Goal: Navigation & Orientation: Find specific page/section

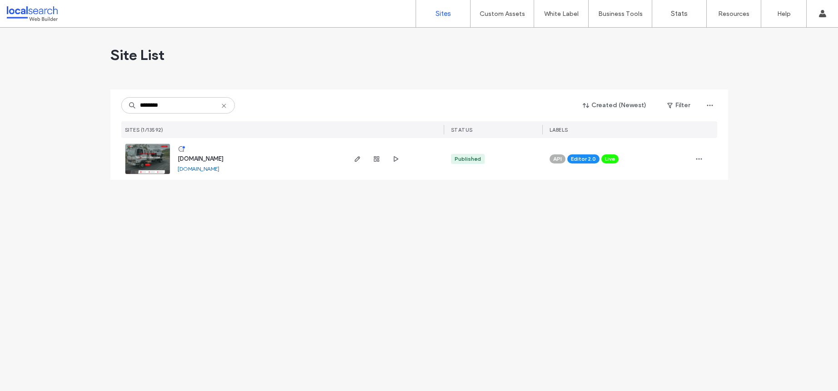
type input "********"
click at [207, 155] on span "www.ringtailtowing.com.au" at bounding box center [201, 158] width 46 height 7
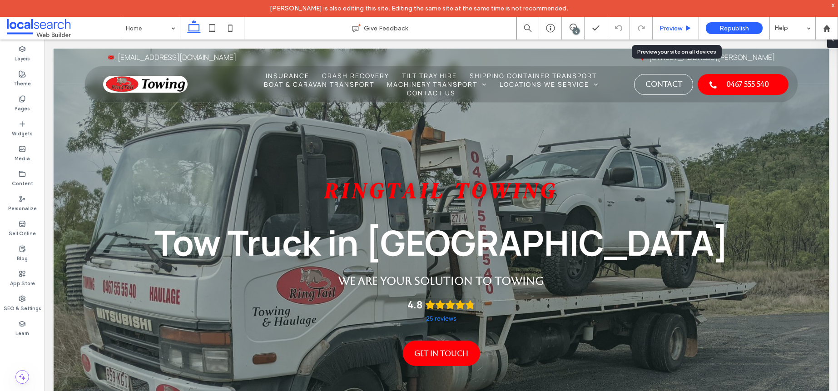
click at [674, 25] on span "Preview" at bounding box center [670, 29] width 23 height 8
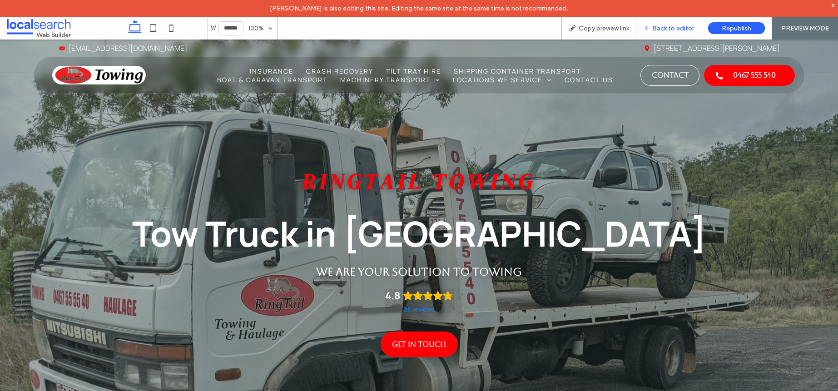
click at [671, 33] on div "Back to editor" at bounding box center [668, 28] width 65 height 23
click at [661, 29] on span "Back to editor" at bounding box center [673, 29] width 42 height 8
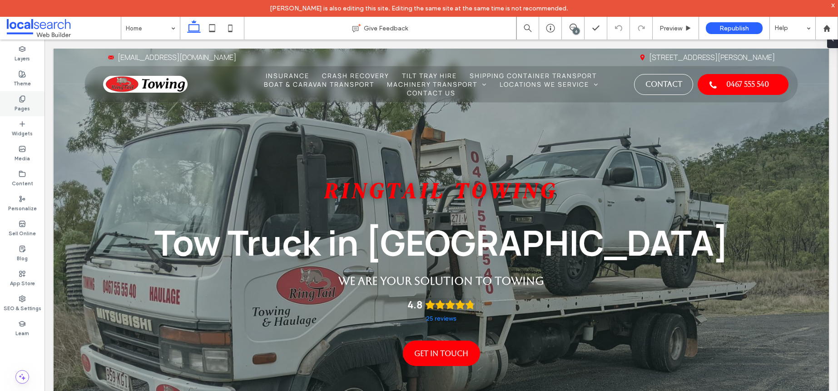
click at [19, 93] on div "Pages" at bounding box center [22, 103] width 45 height 25
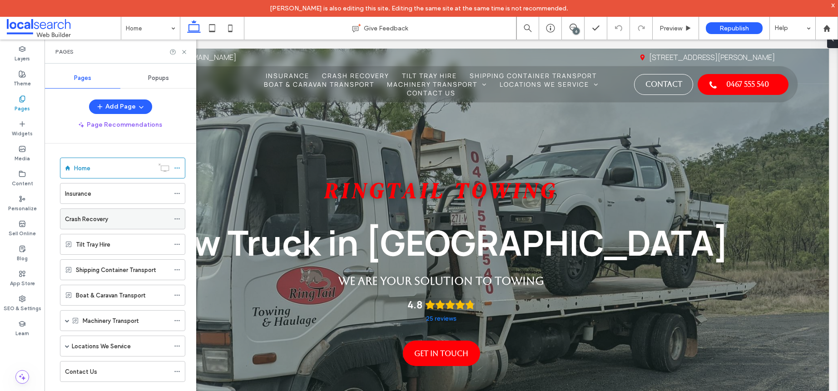
scroll to position [3, 0]
click at [113, 343] on label "Locations We Service" at bounding box center [101, 345] width 59 height 16
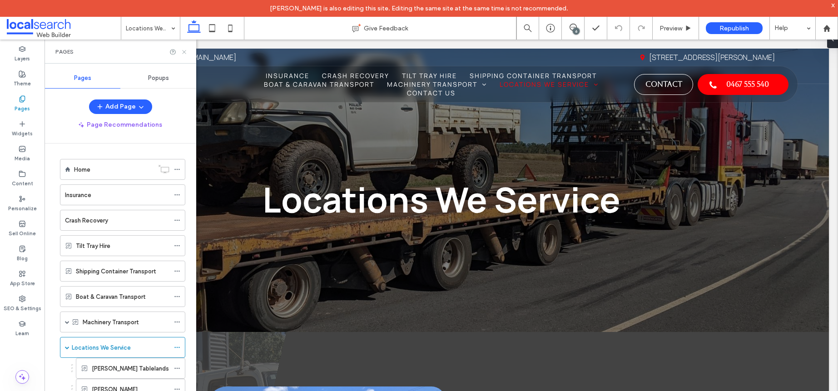
click at [183, 50] on icon at bounding box center [184, 52] width 7 height 7
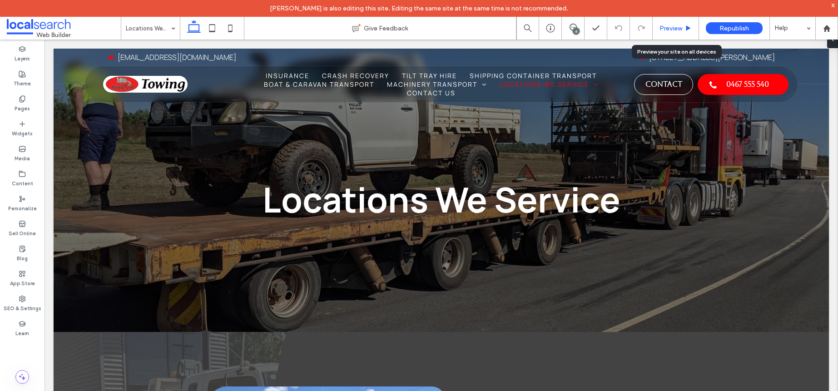
click at [668, 32] on span "Preview" at bounding box center [670, 29] width 23 height 8
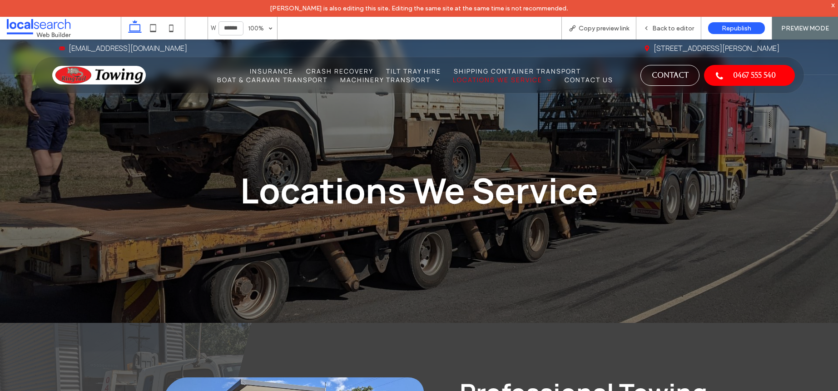
click at [112, 76] on img at bounding box center [99, 75] width 94 height 19
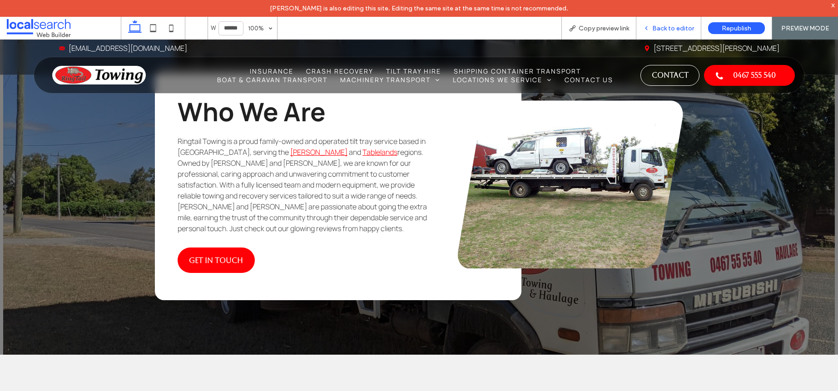
click at [670, 26] on span "Back to editor" at bounding box center [673, 29] width 42 height 8
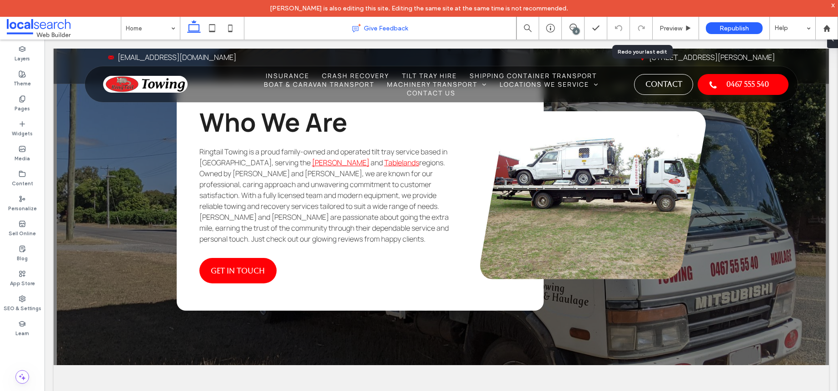
scroll to position [2025, 0]
click at [27, 95] on div "Pages" at bounding box center [22, 103] width 45 height 25
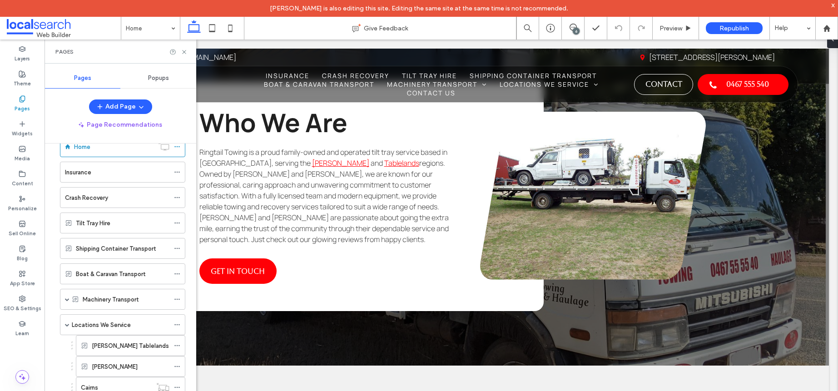
scroll to position [184, 0]
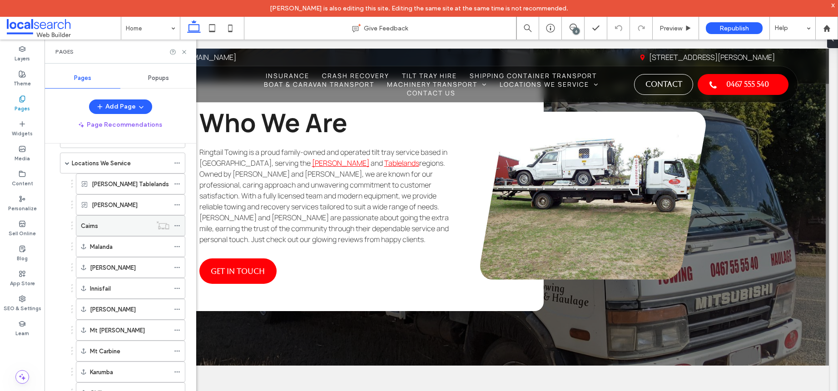
click at [122, 228] on div "Cairns" at bounding box center [116, 226] width 71 height 10
click at [181, 50] on icon at bounding box center [184, 52] width 7 height 7
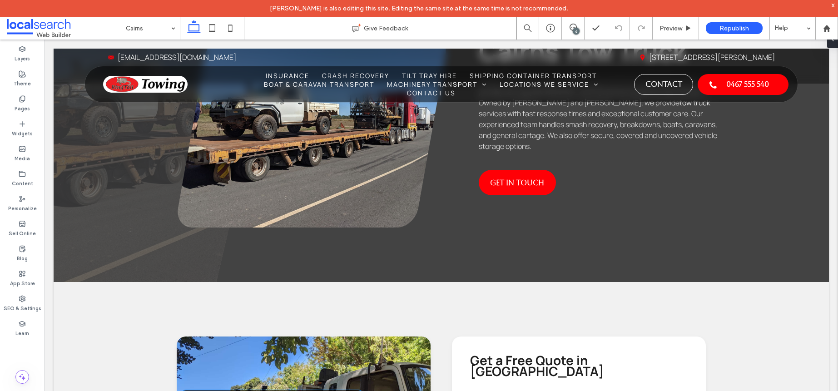
scroll to position [82, 0]
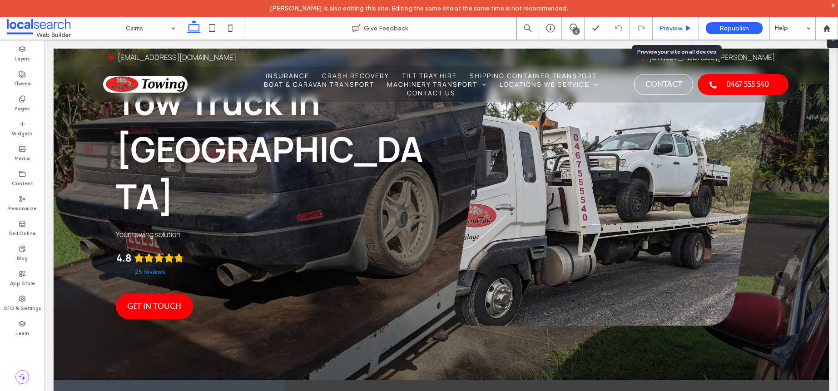
click at [664, 27] on span "Preview" at bounding box center [670, 29] width 23 height 8
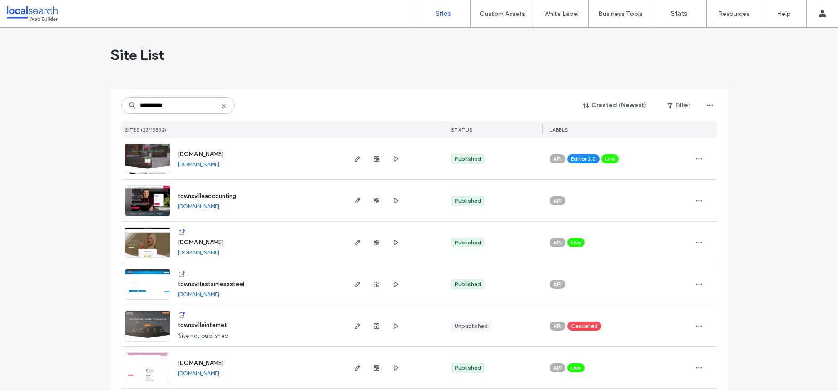
type input "**********"
click at [211, 243] on span "www.townsvilleantiaging.com.au" at bounding box center [201, 242] width 46 height 7
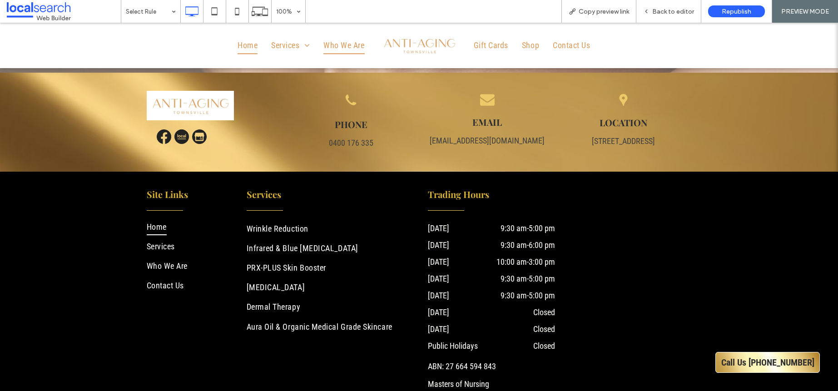
scroll to position [2517, 0]
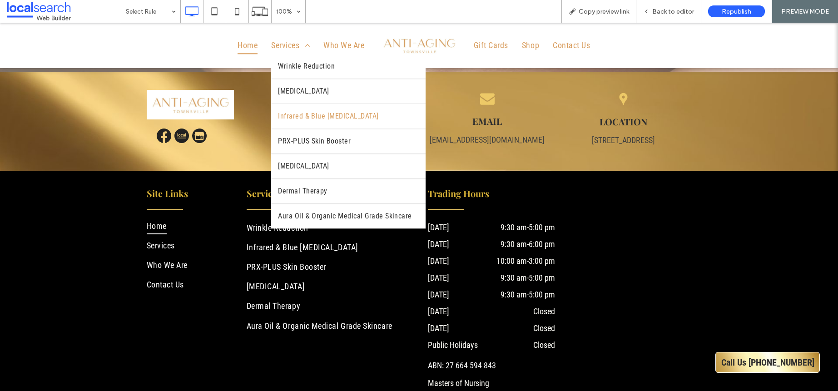
click at [318, 116] on span "Infrared & Blue [MEDICAL_DATA]" at bounding box center [328, 116] width 100 height 11
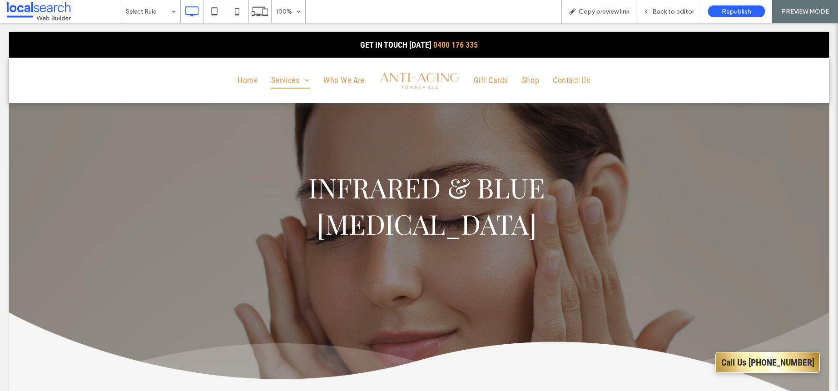
scroll to position [0, 0]
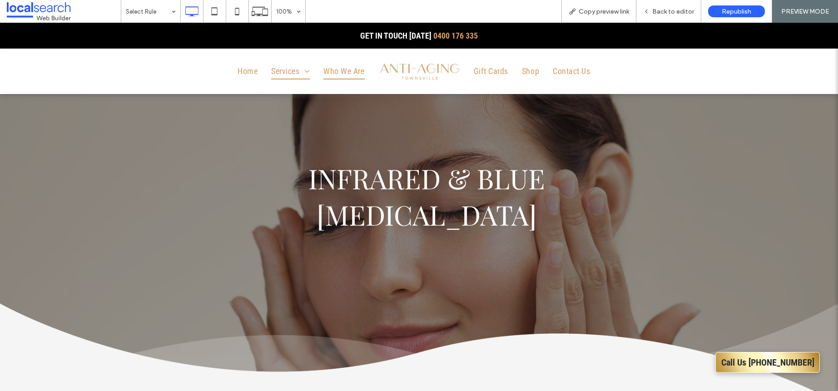
click at [340, 66] on span "Who We Are" at bounding box center [343, 70] width 41 height 17
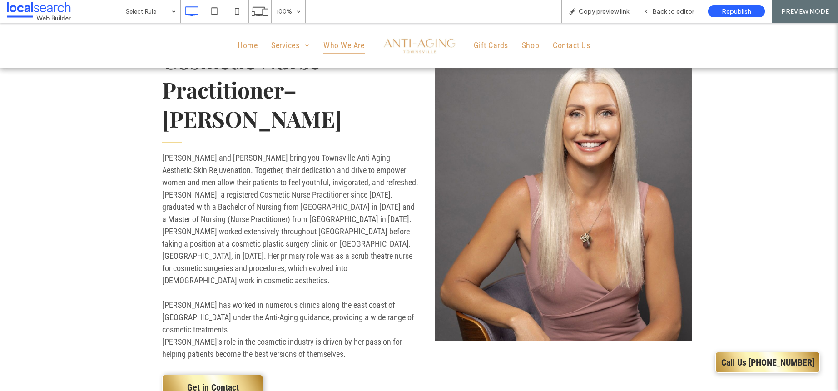
scroll to position [400, 0]
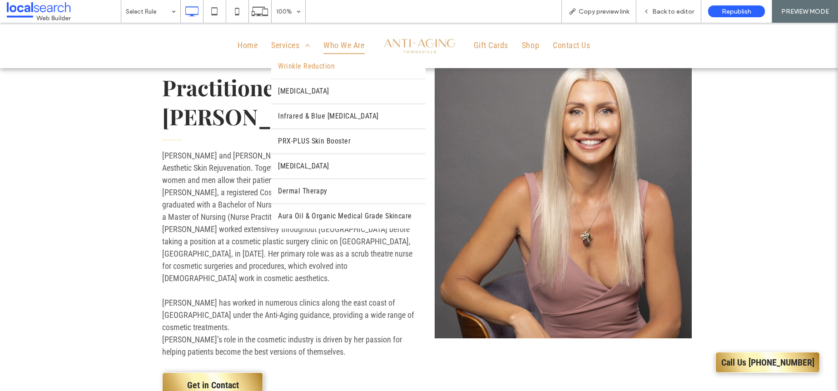
click at [301, 67] on span "Wrinkle Reduction" at bounding box center [306, 66] width 57 height 11
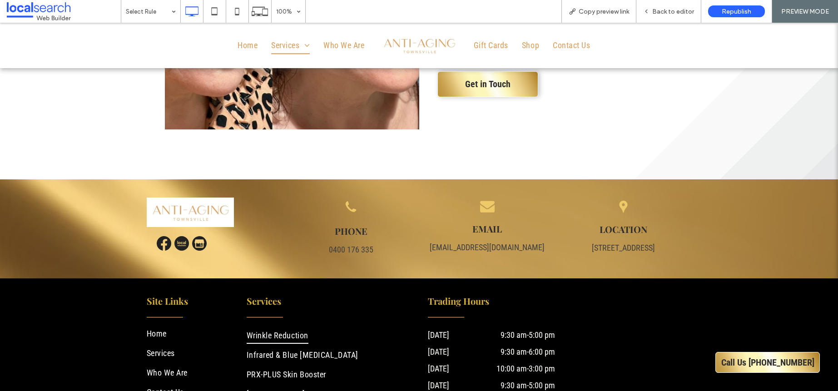
scroll to position [2340, 0]
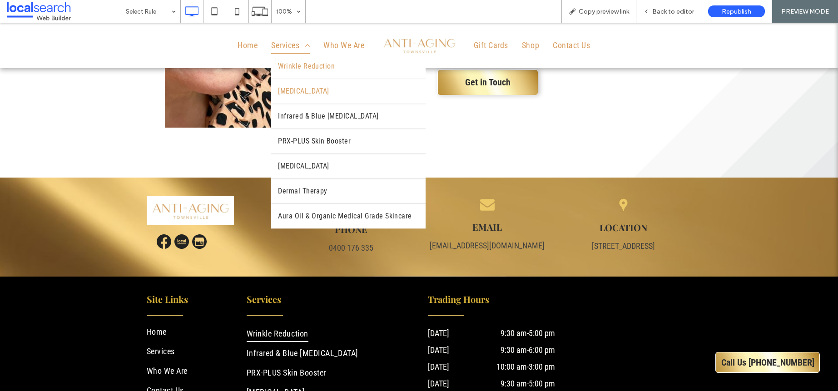
click at [305, 92] on span "[MEDICAL_DATA]" at bounding box center [303, 91] width 51 height 11
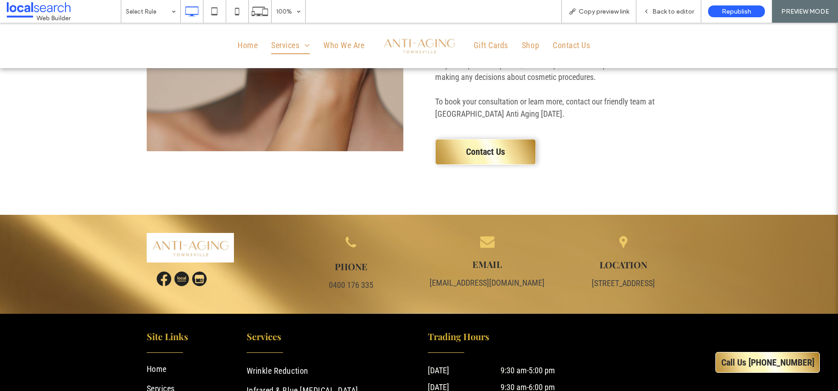
scroll to position [790, 0]
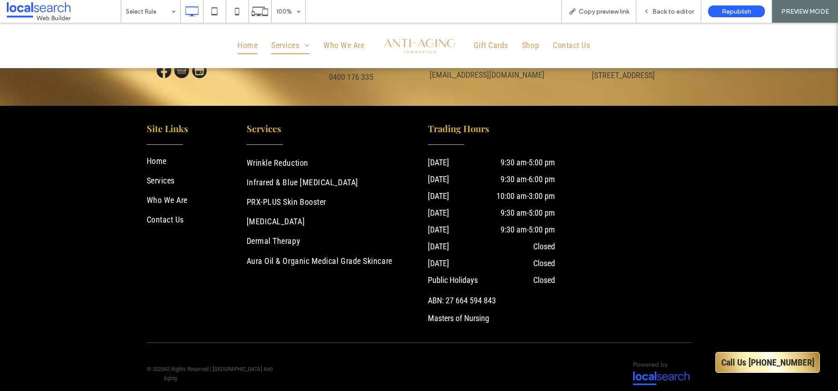
click at [249, 43] on span "Home" at bounding box center [248, 45] width 20 height 17
